Goal: Check status: Check status

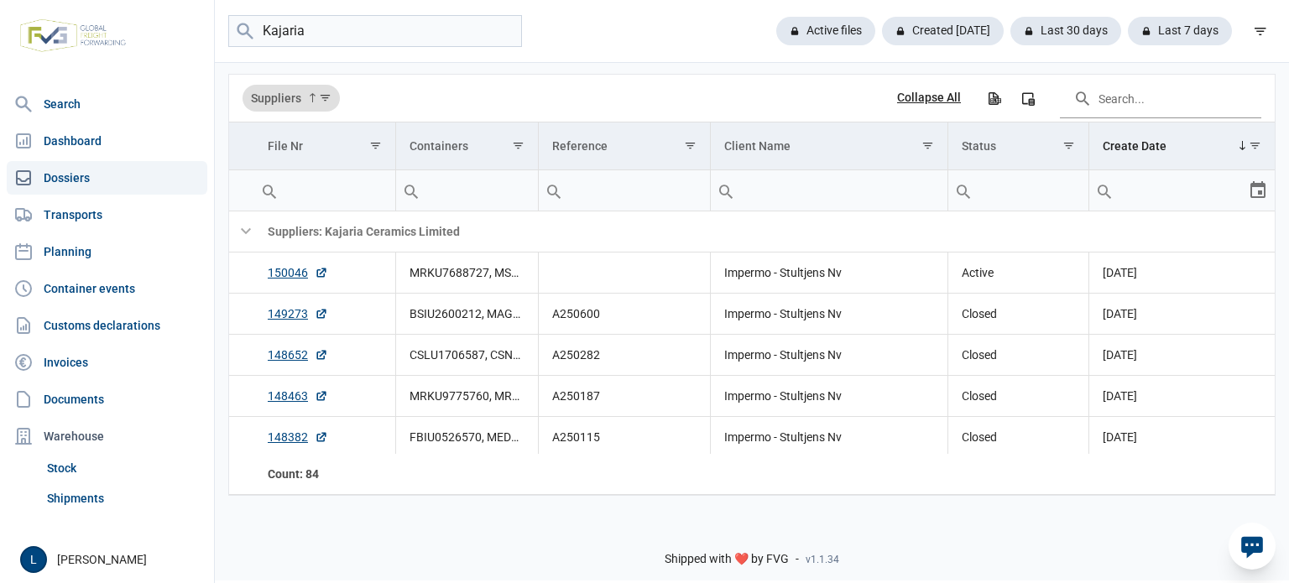
click at [326, 39] on input "Kajaria" at bounding box center [375, 31] width 294 height 33
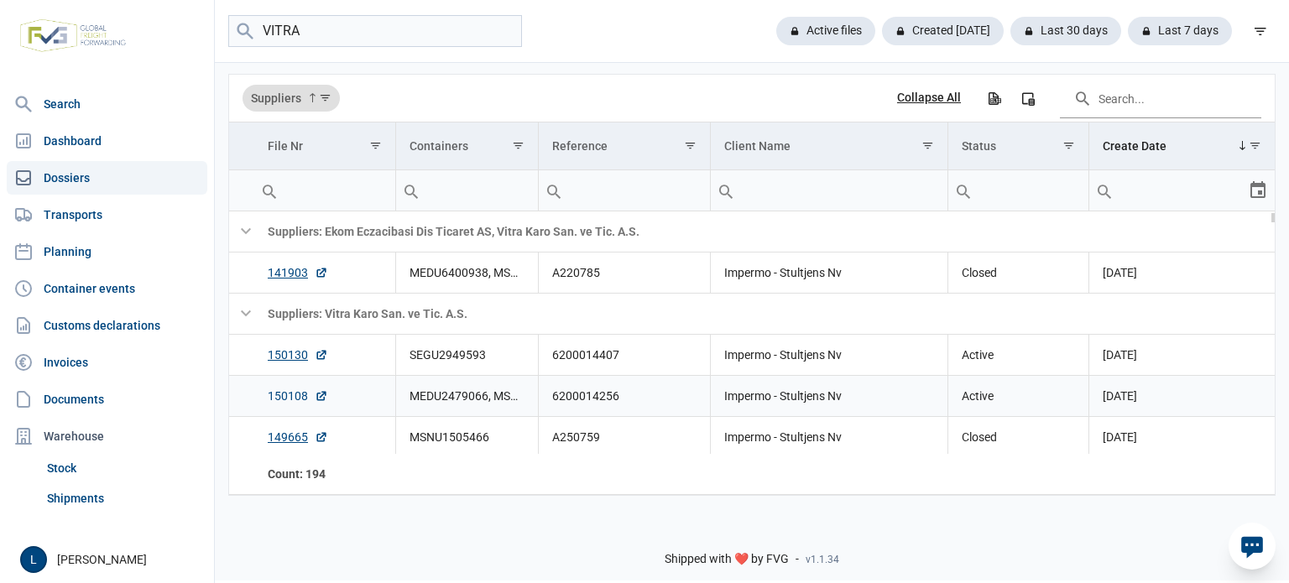
click at [294, 392] on link "150108" at bounding box center [298, 396] width 60 height 17
click at [374, 19] on input "VITRA" at bounding box center [375, 31] width 294 height 33
paste input "SEGU2949593"
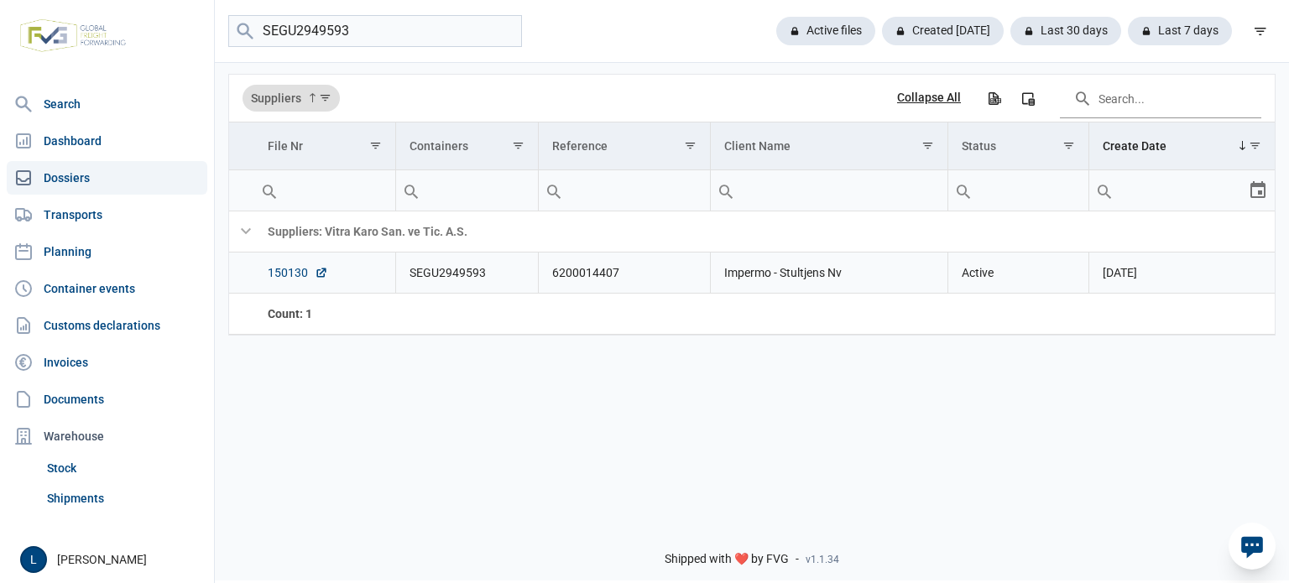
click at [287, 269] on link "150130" at bounding box center [298, 272] width 60 height 17
click at [352, 29] on input "SEGU2949593" at bounding box center [375, 31] width 294 height 33
click at [351, 29] on input "SEGU2949593" at bounding box center [375, 31] width 294 height 33
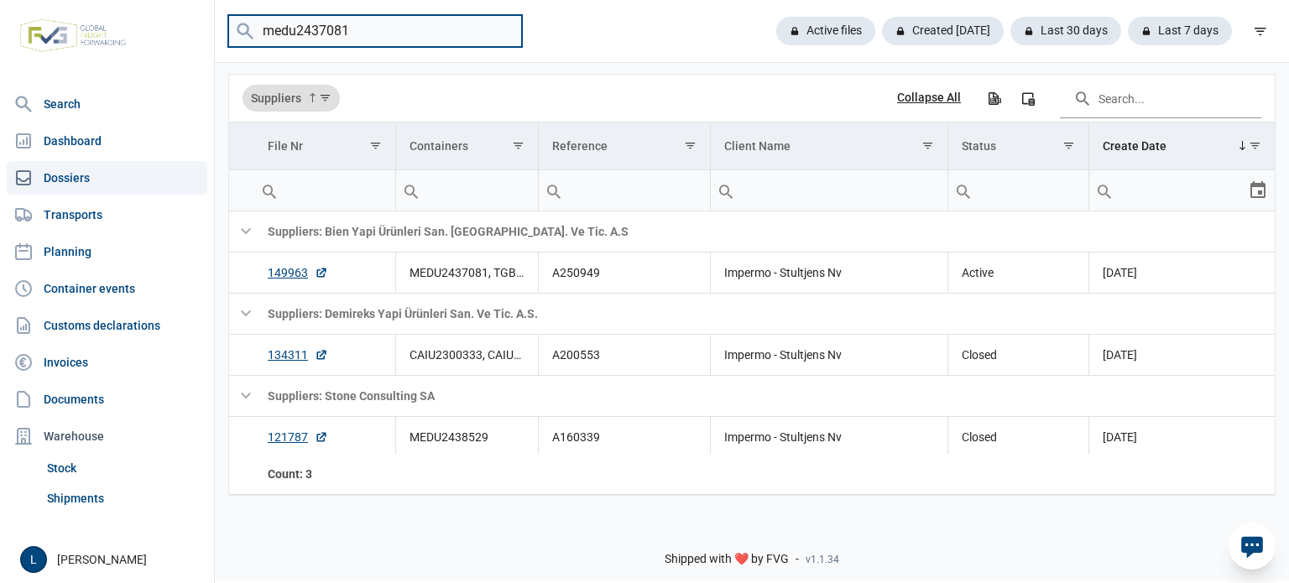
type input "medu2437081"
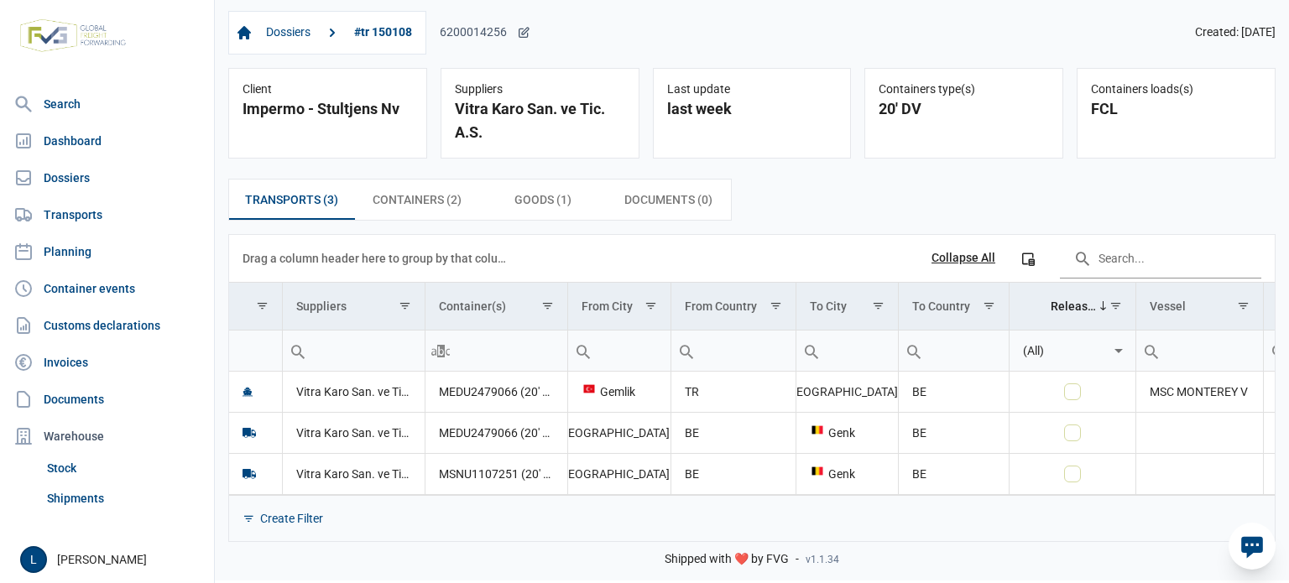
click at [519, 36] on icon at bounding box center [523, 32] width 13 height 13
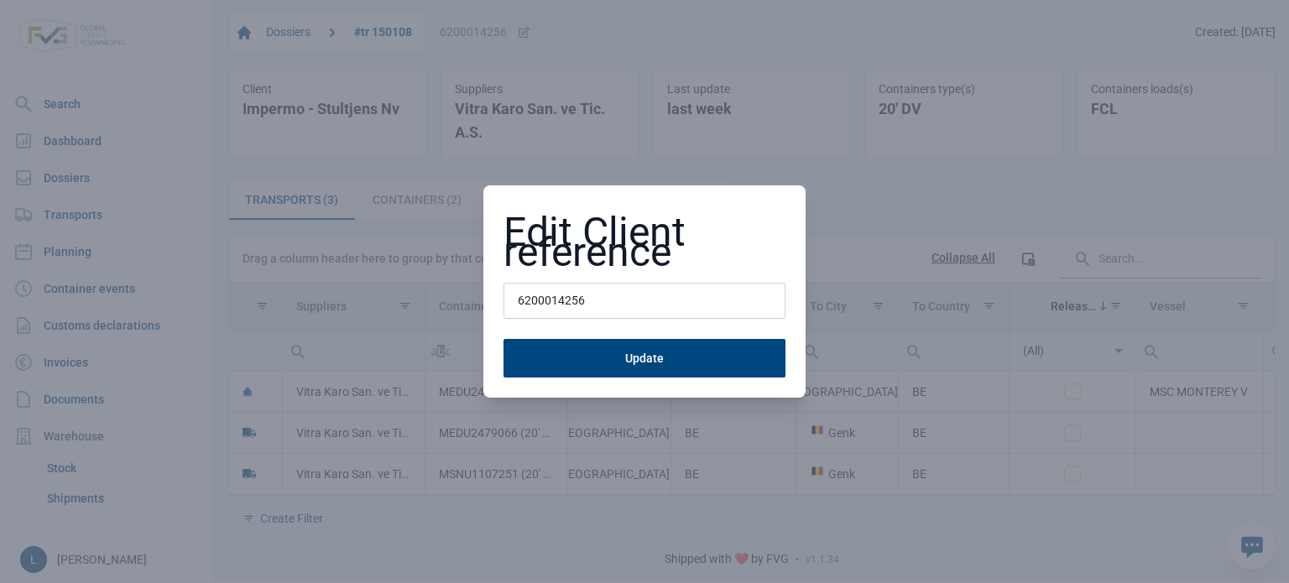
click at [556, 307] on input "6200014256" at bounding box center [644, 301] width 282 height 37
type input "A250953"
click at [503, 339] on button "Update" at bounding box center [644, 358] width 282 height 39
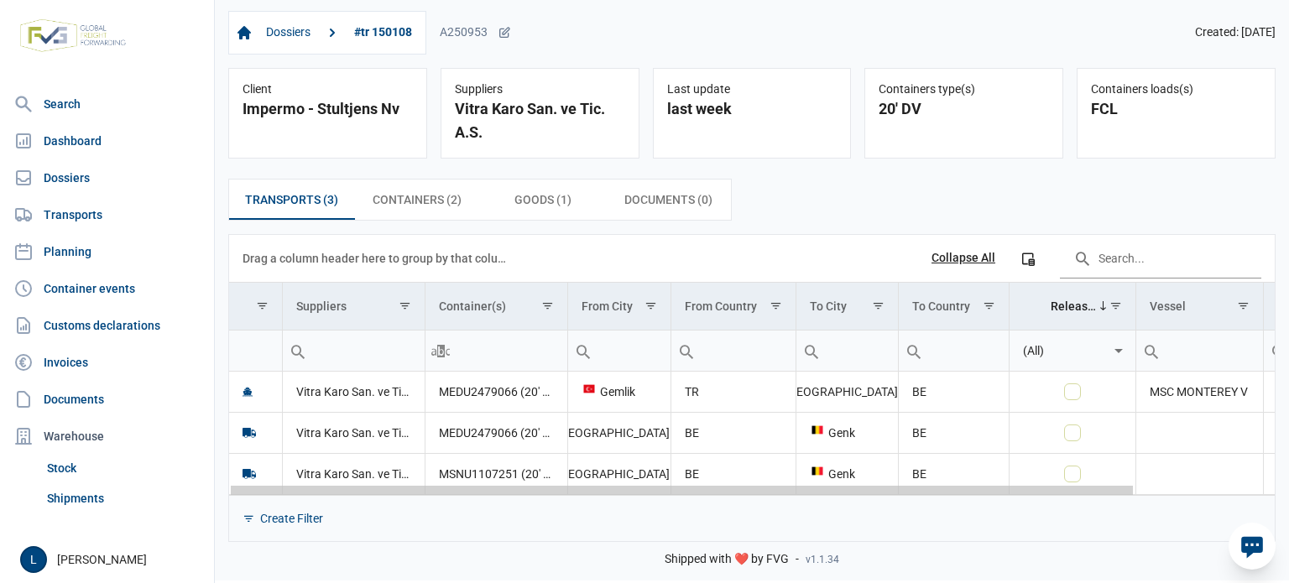
scroll to position [0, 161]
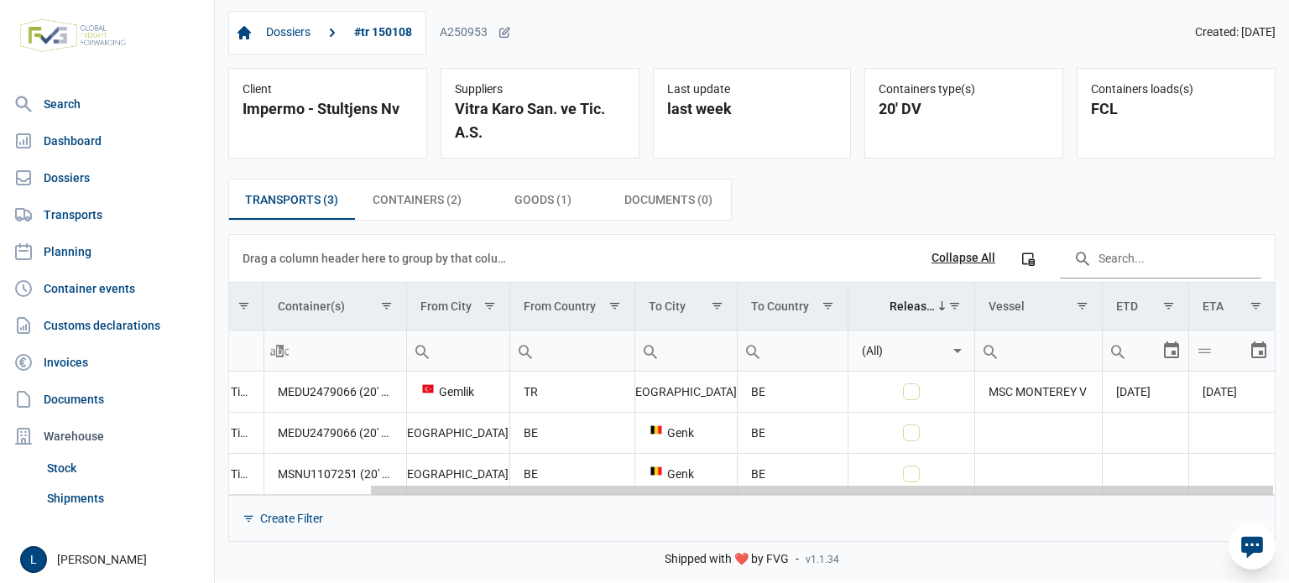
drag, startPoint x: 660, startPoint y: 493, endPoint x: 1064, endPoint y: 497, distance: 403.7
click at [1064, 497] on body "For evaluation purposes only. Redistribution prohibited. Please register an exi…" at bounding box center [644, 262] width 1289 height 583
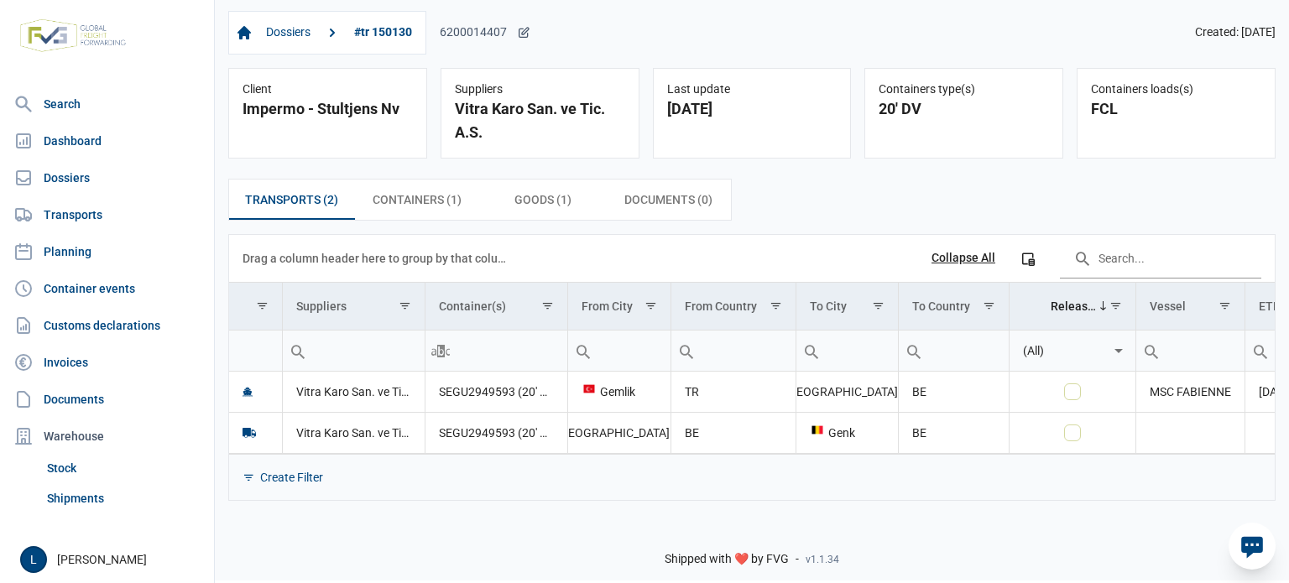
click at [498, 39] on div "6200014407" at bounding box center [485, 32] width 91 height 15
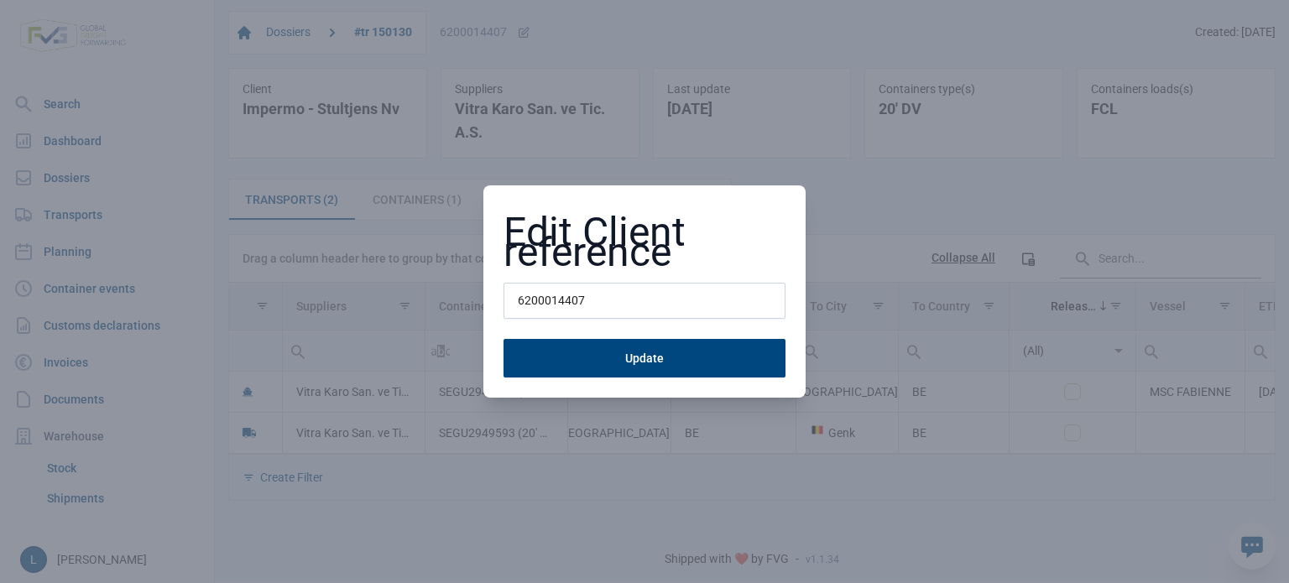
click at [594, 305] on input "6200014407" at bounding box center [644, 301] width 282 height 37
type input "A250954"
click at [503, 339] on button "Update" at bounding box center [644, 358] width 282 height 39
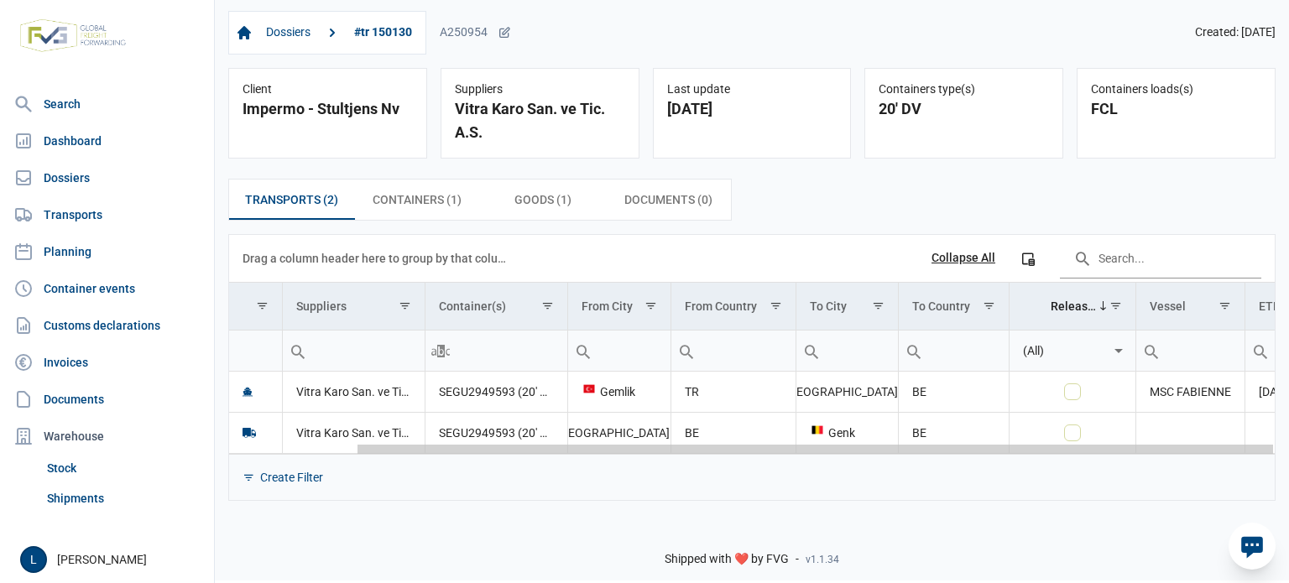
scroll to position [0, 143]
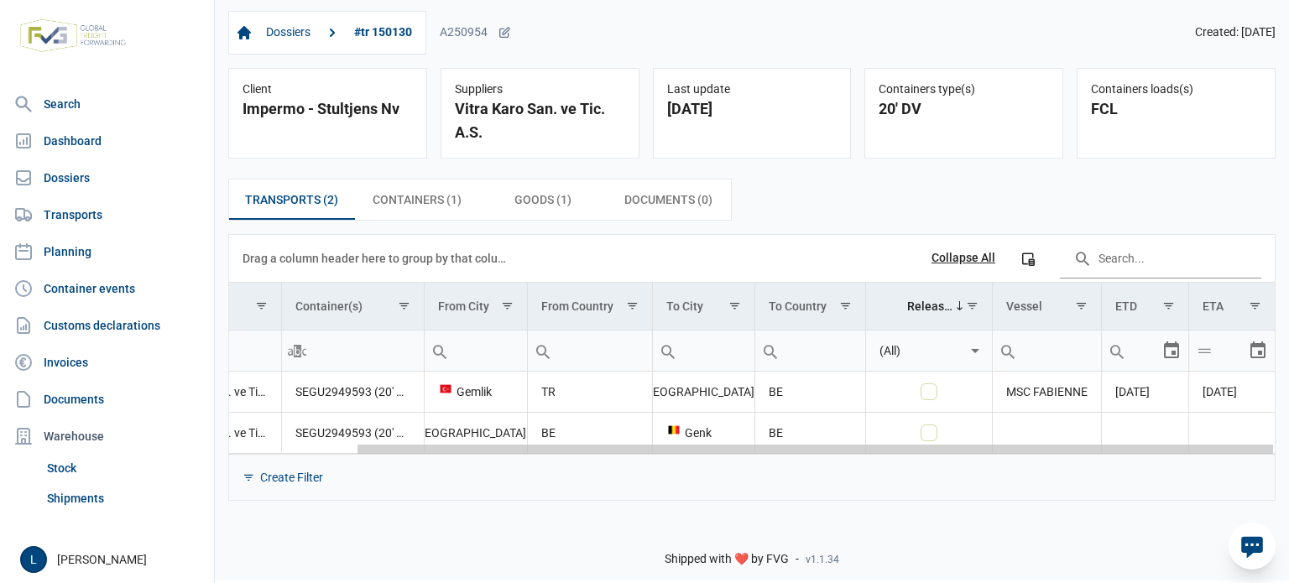
drag, startPoint x: 775, startPoint y: 452, endPoint x: 1166, endPoint y: 446, distance: 391.1
click at [1166, 446] on body "For evaluation purposes only. Redistribution prohibited. Please register an exi…" at bounding box center [644, 262] width 1289 height 583
